Goal: Task Accomplishment & Management: Manage account settings

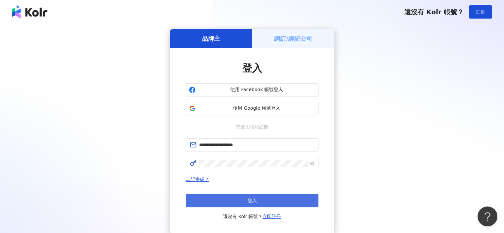
click at [221, 195] on button "登入" at bounding box center [252, 200] width 132 height 13
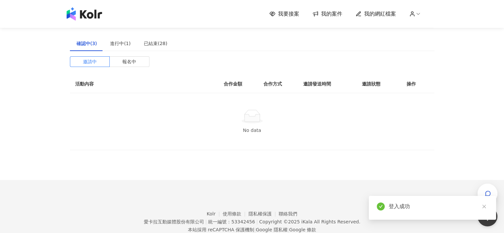
click at [385, 14] on span "我的網紅檔案" at bounding box center [380, 13] width 32 height 7
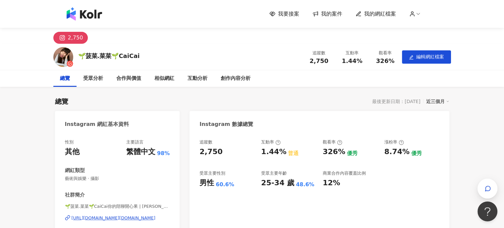
click at [329, 12] on span "我的案件" at bounding box center [331, 13] width 21 height 7
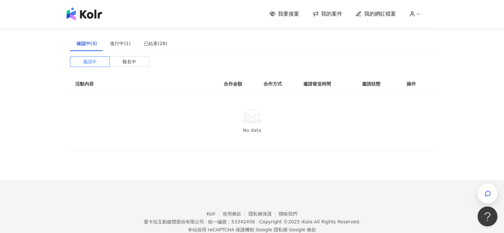
click at [297, 12] on span "我要接案" at bounding box center [288, 13] width 21 height 7
